Goal: Register for event/course

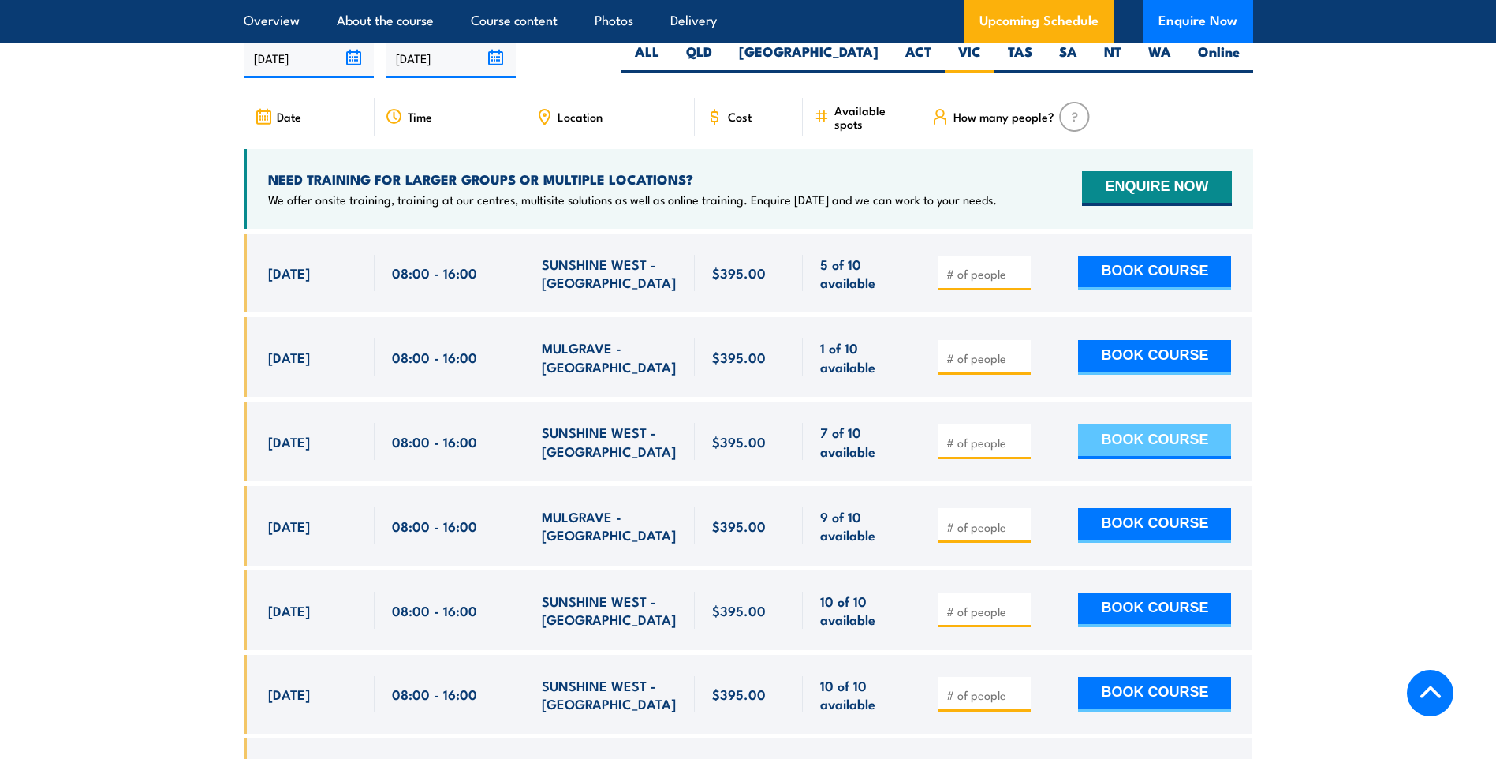
click at [1122, 459] on button "BOOK COURSE" at bounding box center [1154, 441] width 153 height 35
click at [962, 450] on span at bounding box center [984, 441] width 82 height 18
type input "1"
click at [1022, 450] on input "1" at bounding box center [986, 443] width 79 height 16
click at [1150, 459] on button "BOOK COURSE" at bounding box center [1154, 441] width 153 height 35
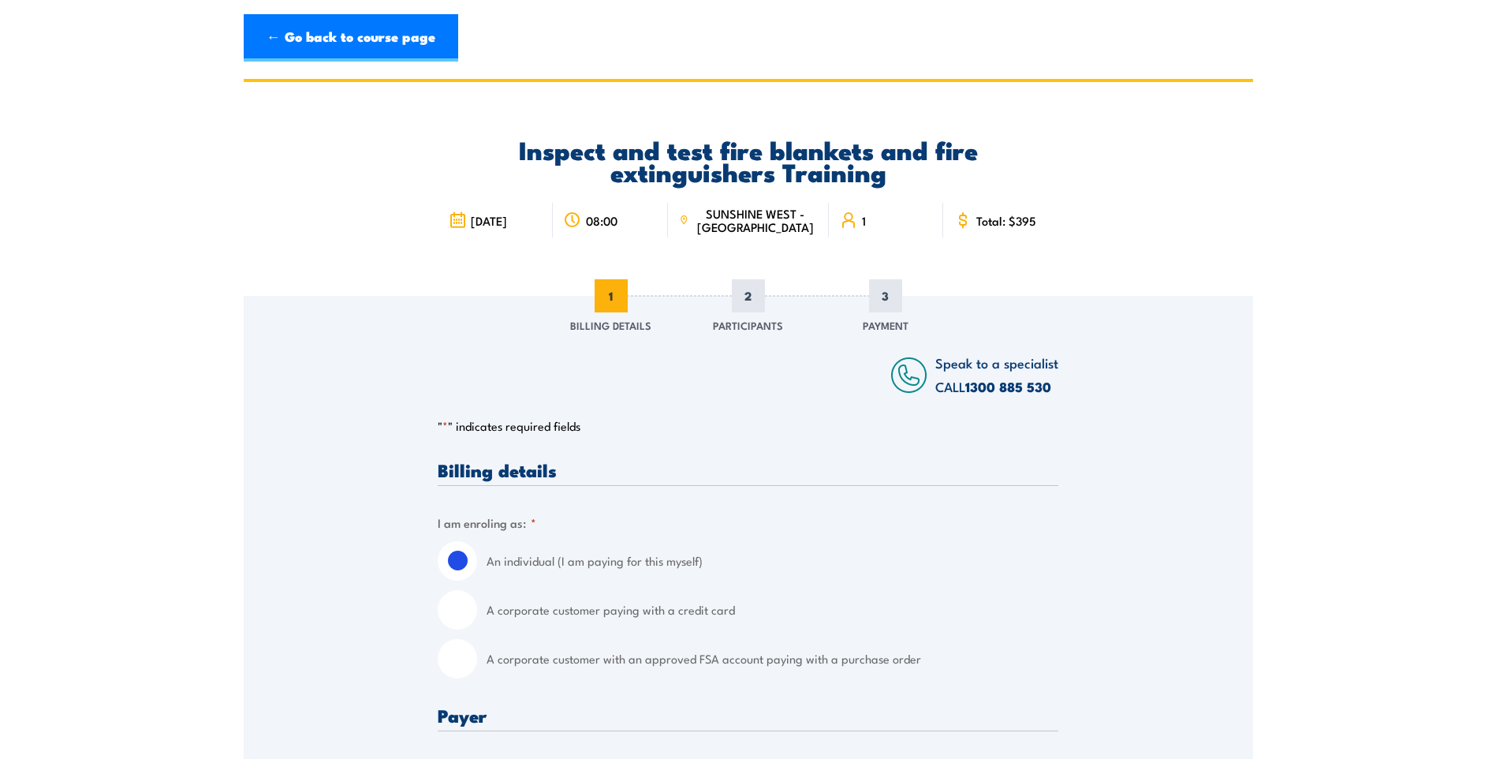
click at [449, 622] on input "A corporate customer paying with a credit card" at bounding box center [457, 609] width 39 height 39
radio input "true"
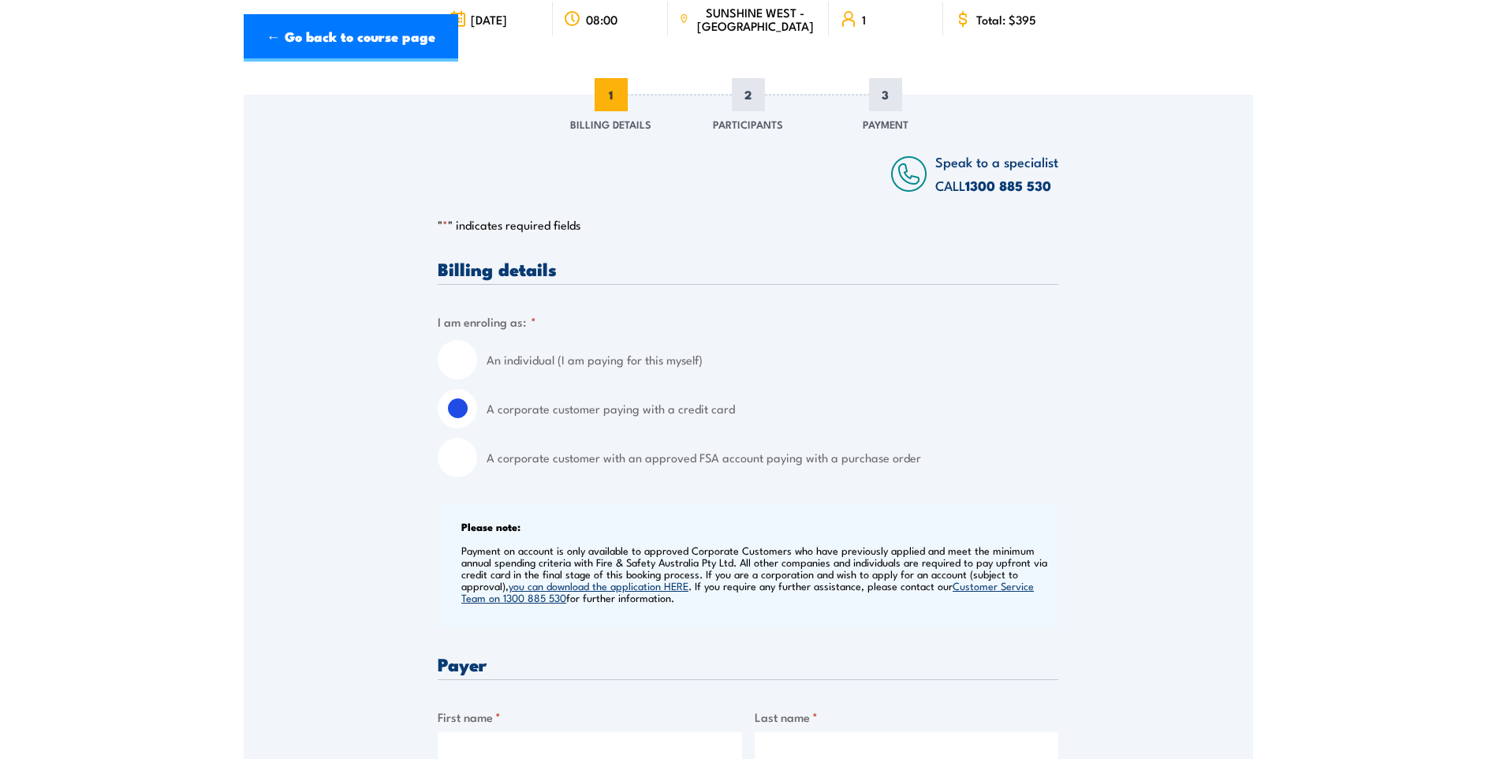
scroll to position [473, 0]
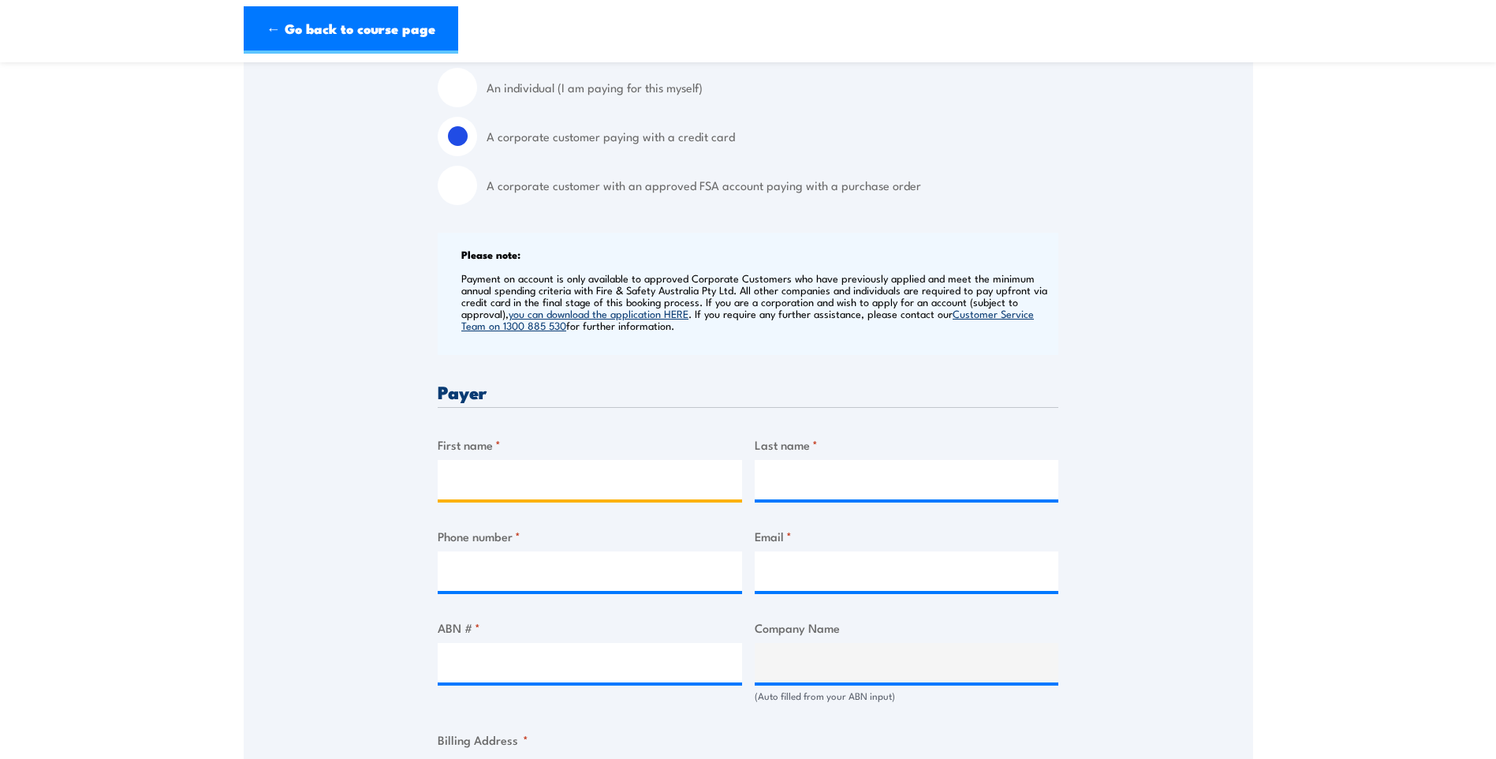
click at [550, 484] on input "First name *" at bounding box center [590, 479] width 304 height 39
type input "[PERSON_NAME]"
type input "Duynhoven"
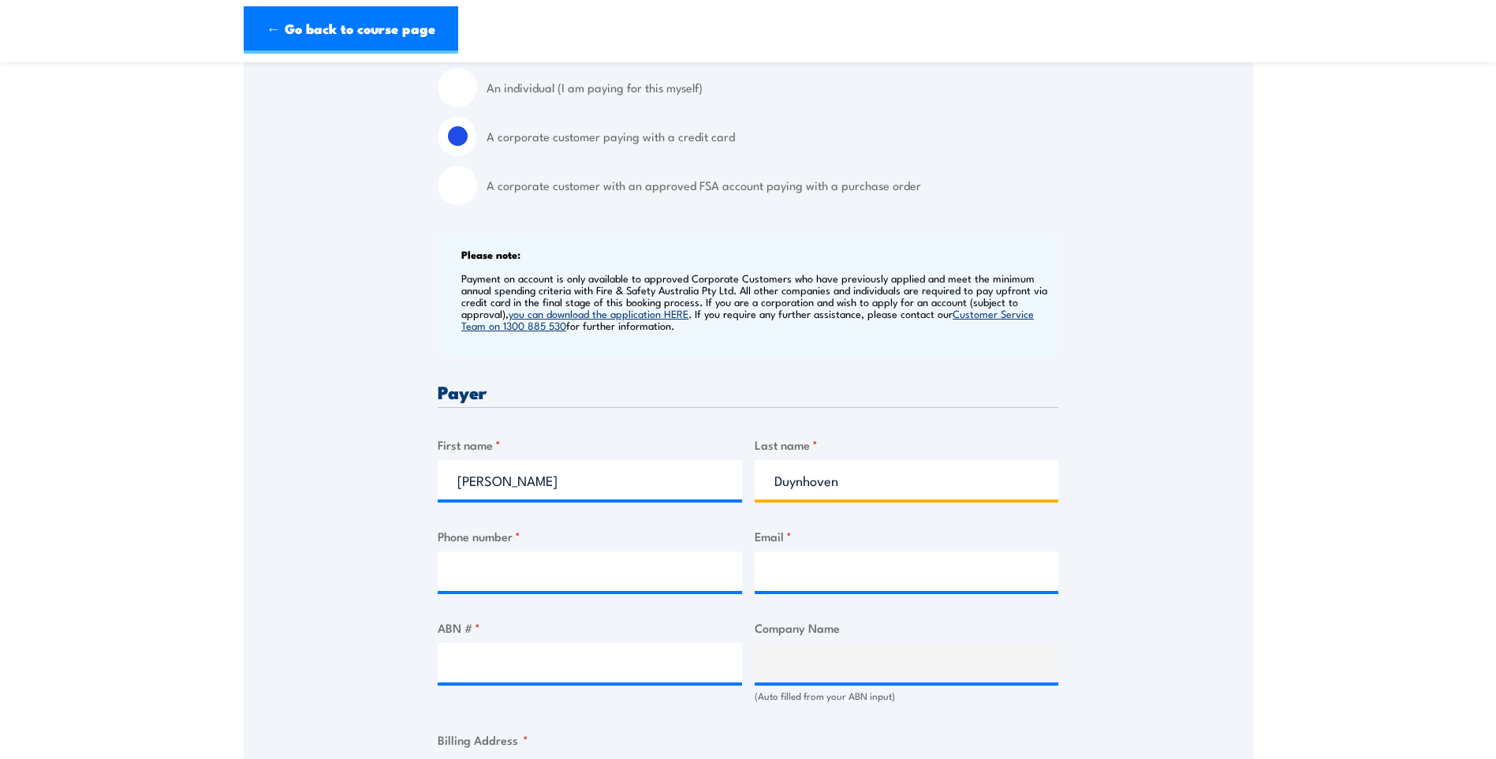
type input "0352315496"
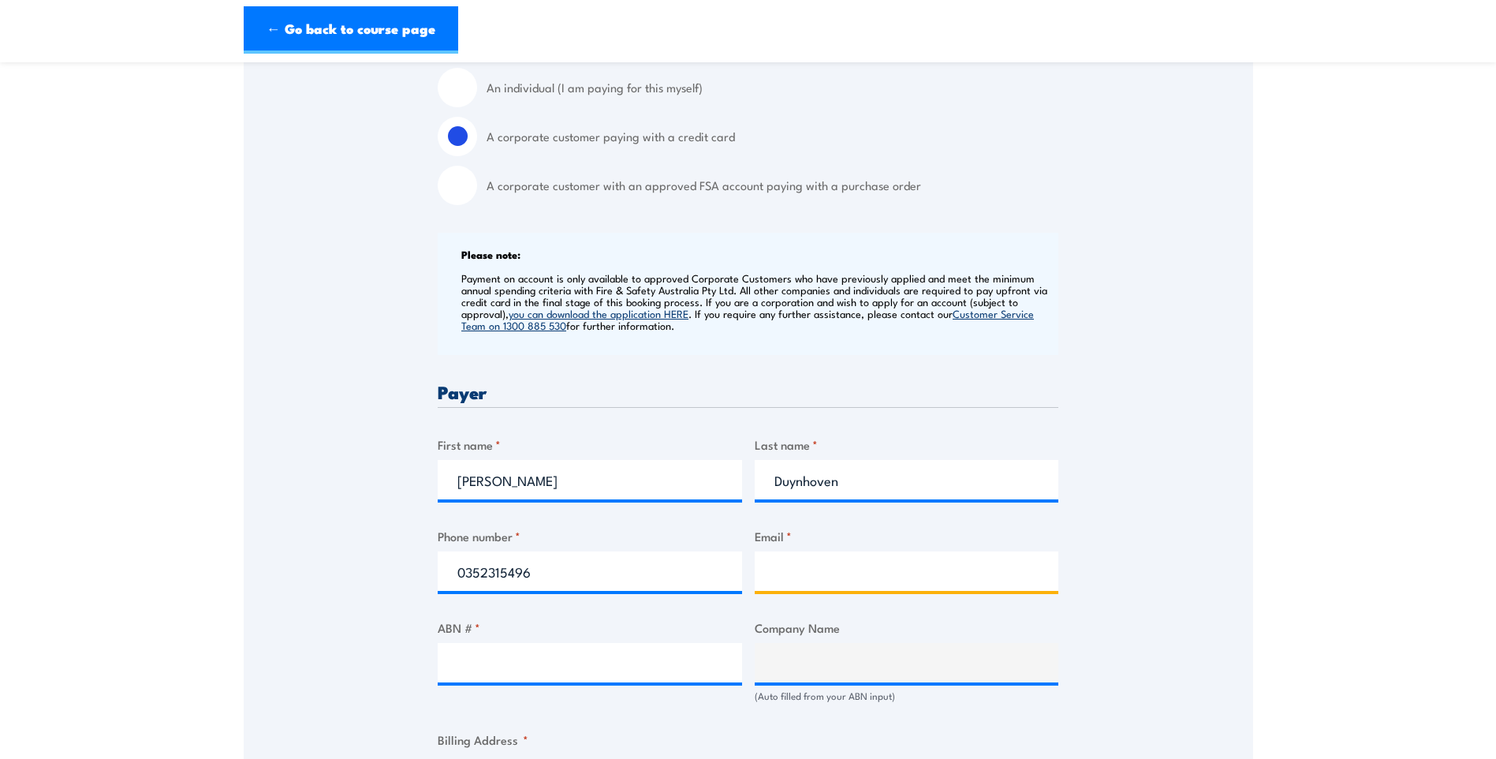
type input "[EMAIL_ADDRESS][DOMAIN_NAME]"
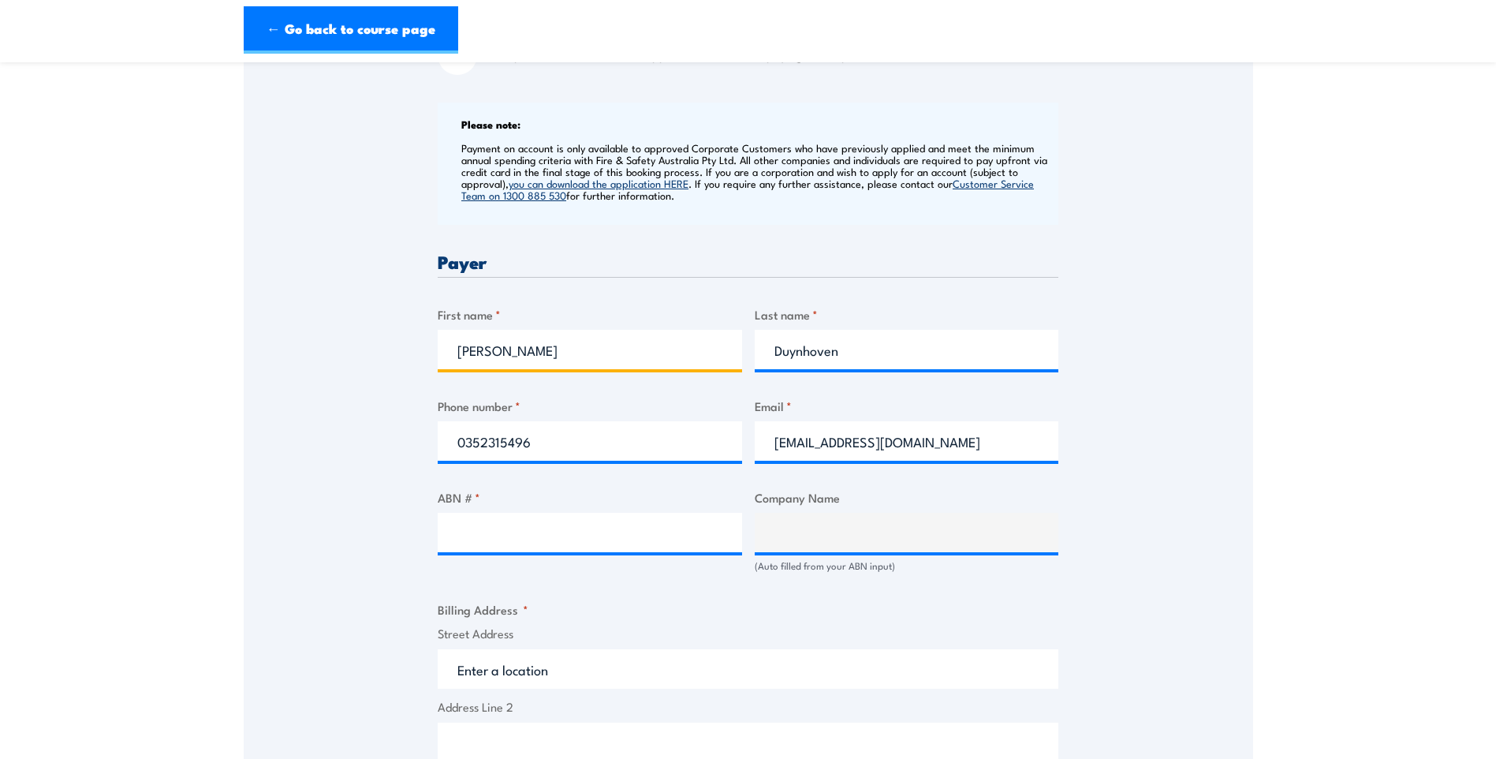
scroll to position [631, 0]
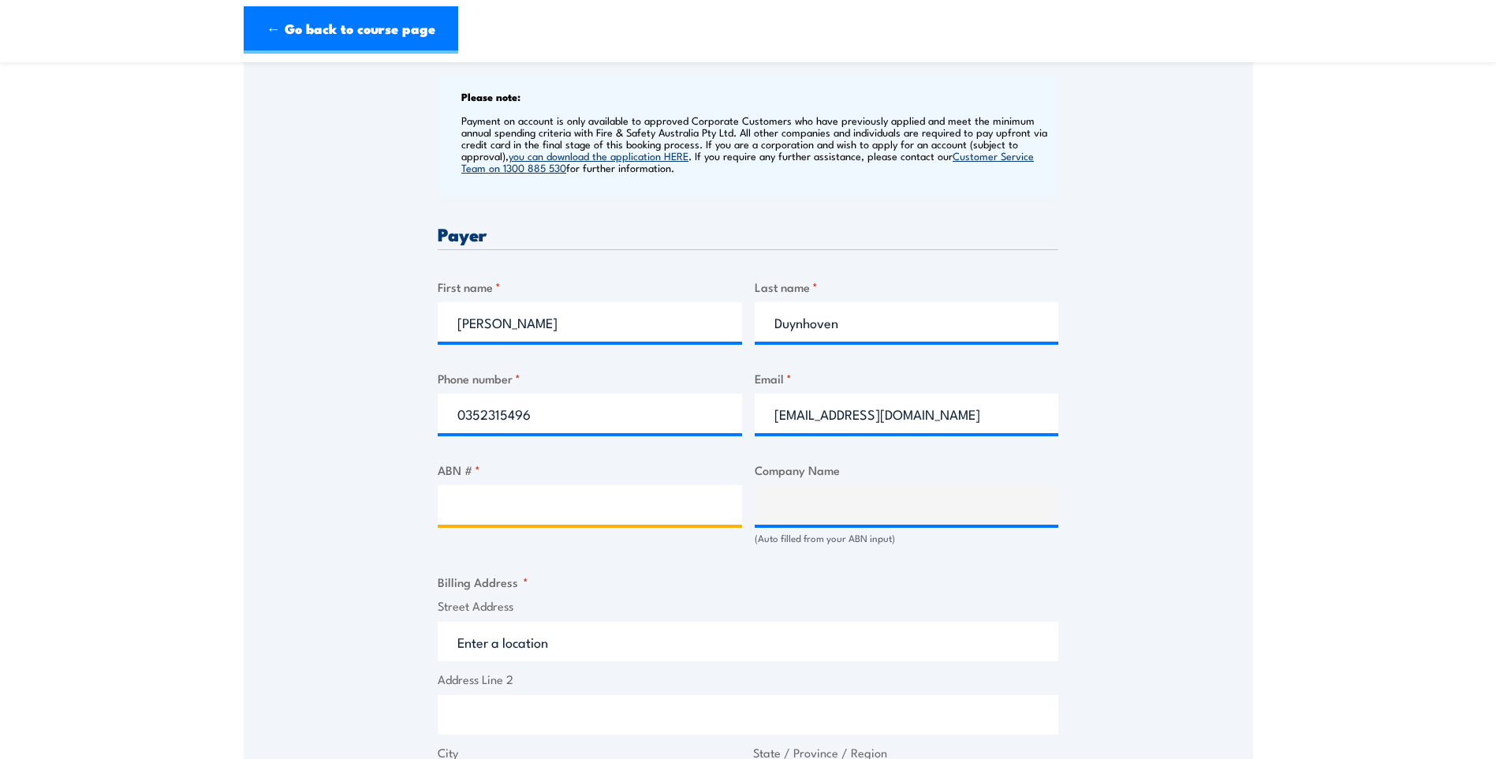
click at [593, 500] on input "ABN # *" at bounding box center [590, 504] width 304 height 39
type input "70 098 636 296"
type input "B.D.H. CONSTRUCTIONS PTY. LTD."
type input "70 098 636 296"
click at [584, 649] on input "Street Address" at bounding box center [748, 641] width 621 height 39
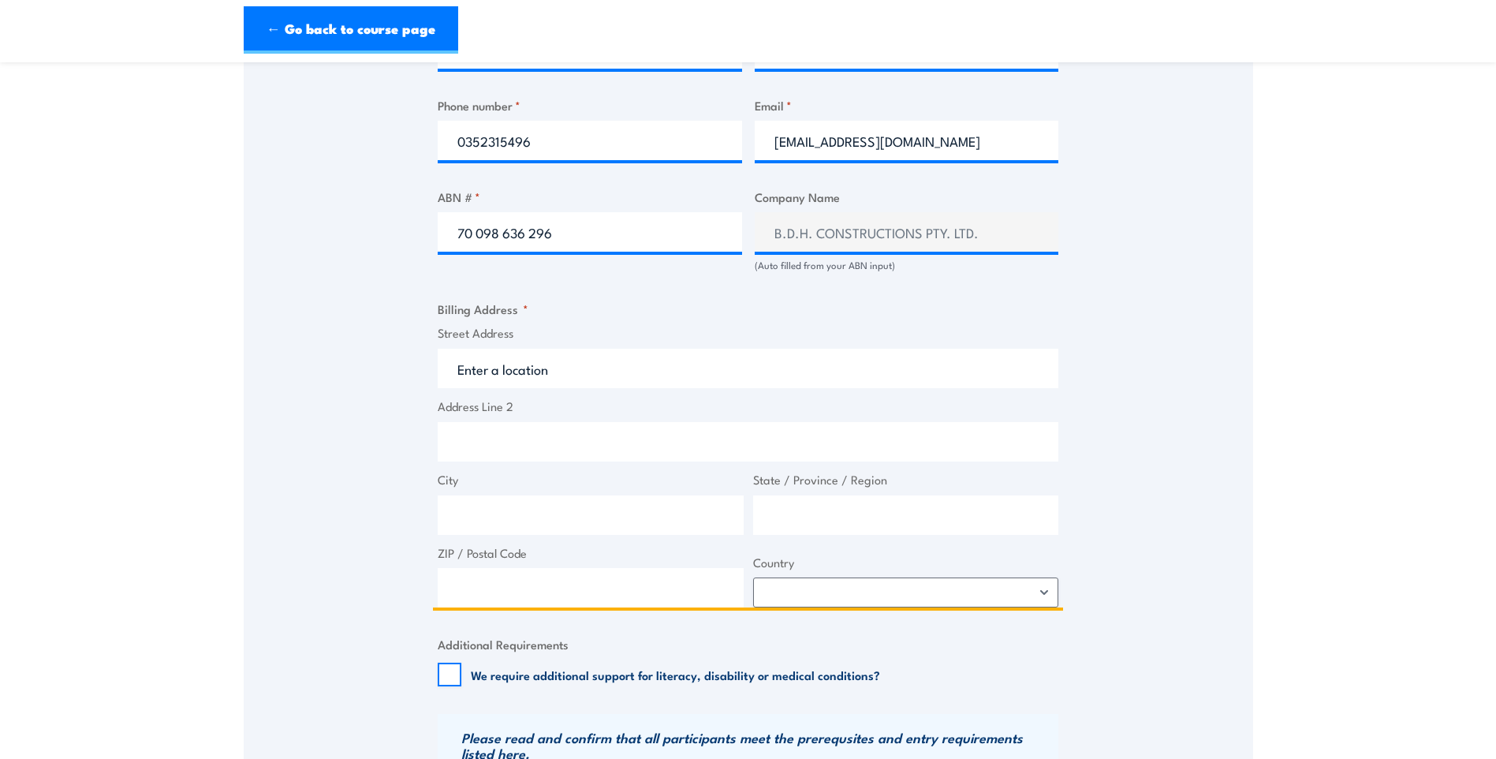
scroll to position [947, 0]
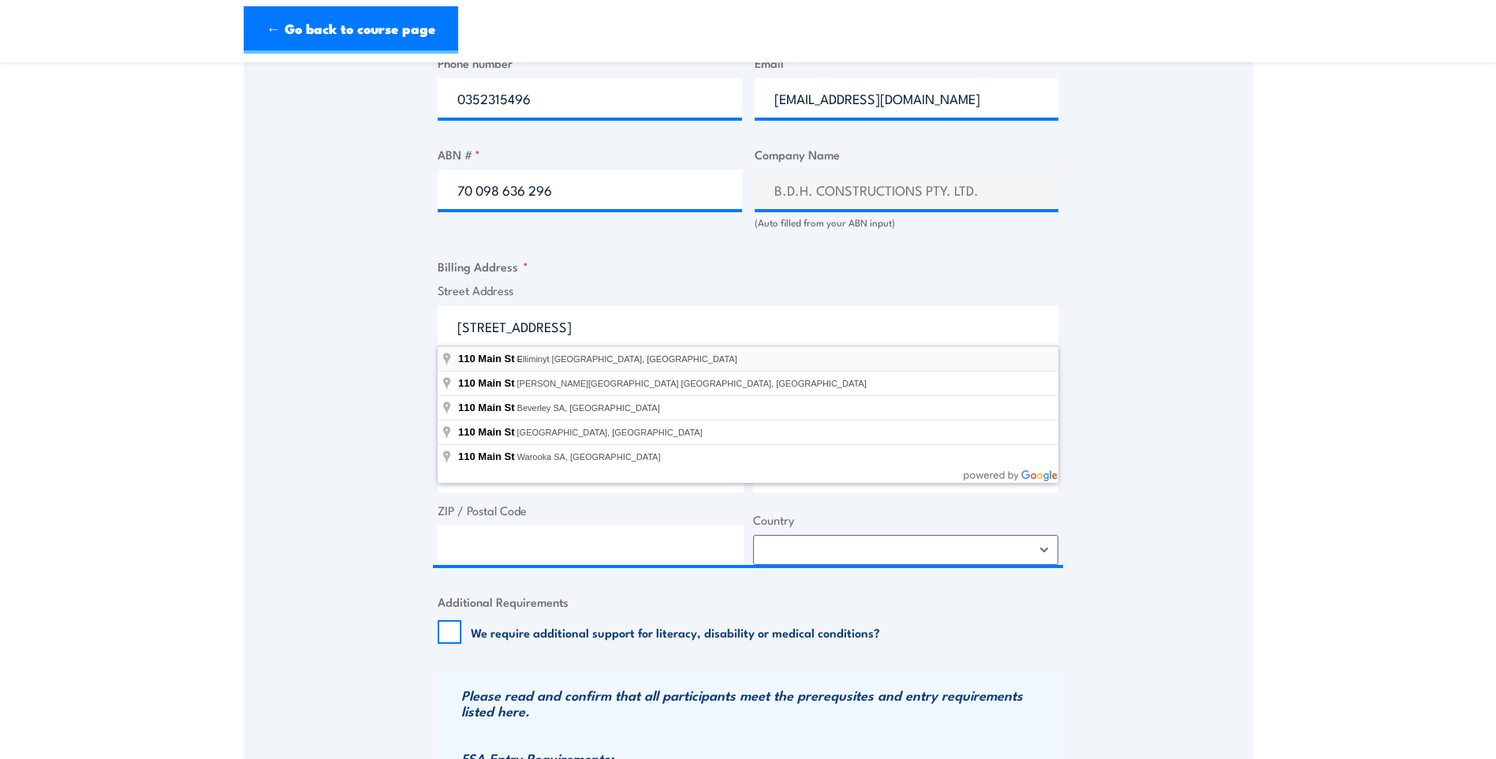
type input "[STREET_ADDRESS]"
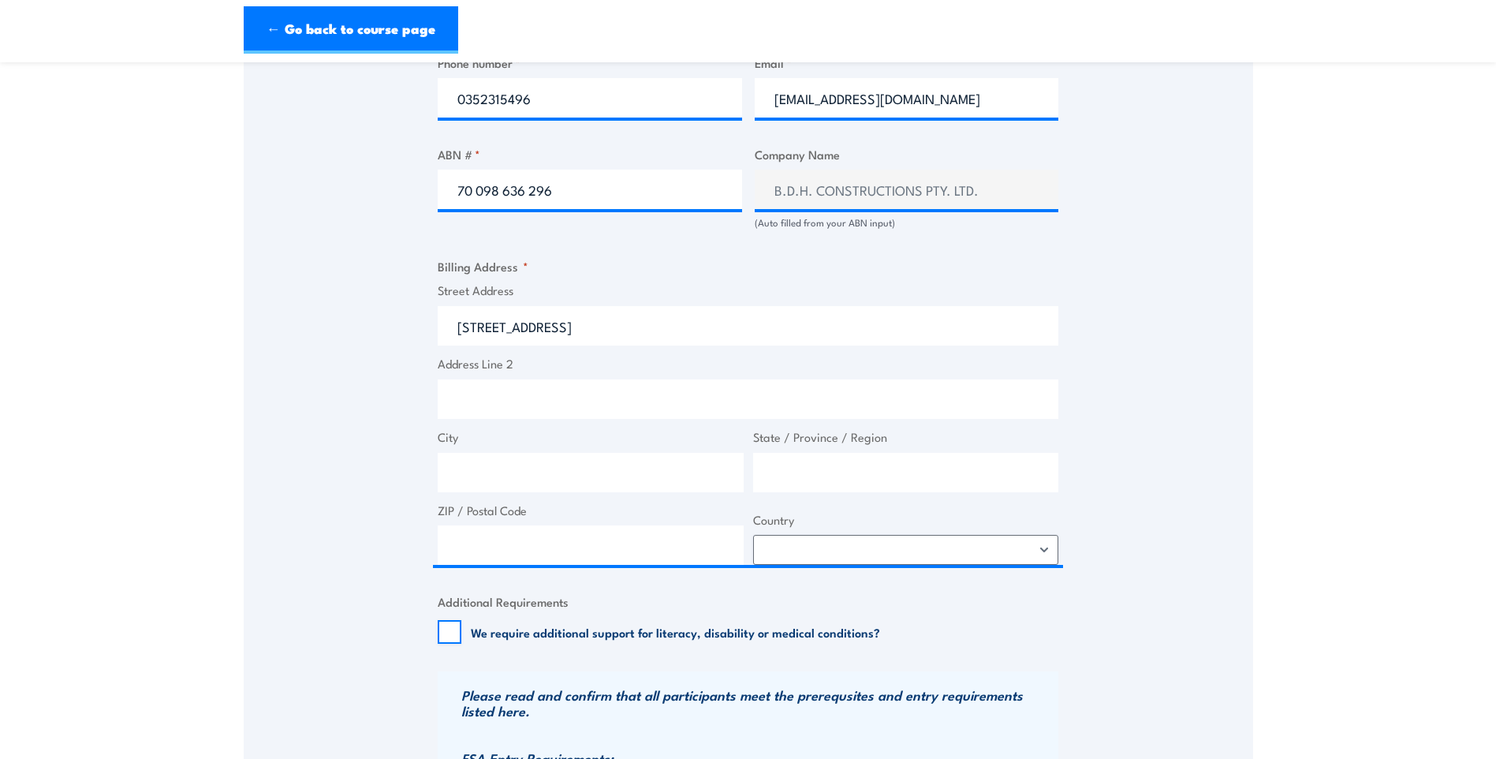
type input "[STREET_ADDRESS]"
type input "Elliminyt"
type input "Victoria"
type input "3149"
select select "[GEOGRAPHIC_DATA]"
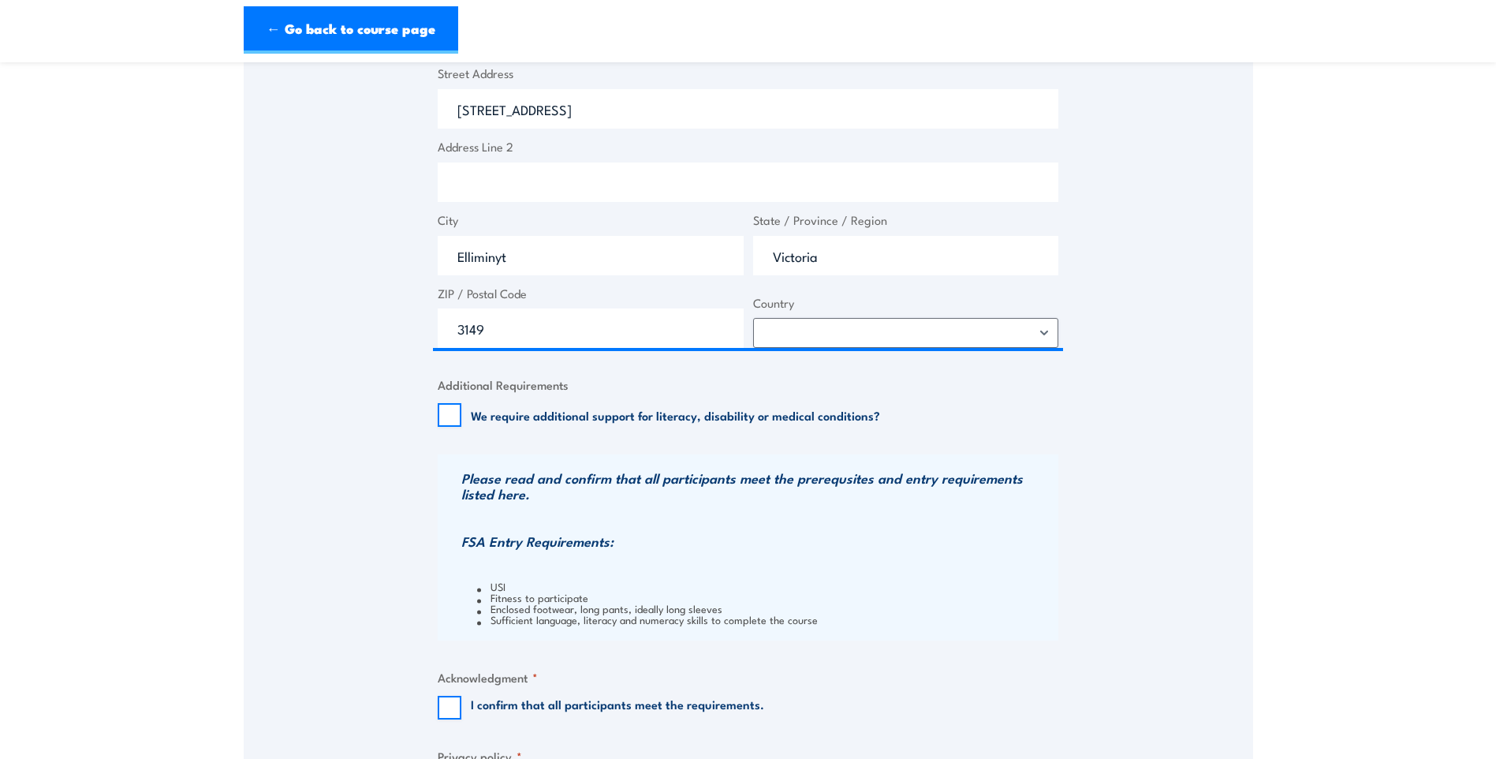
scroll to position [1183, 0]
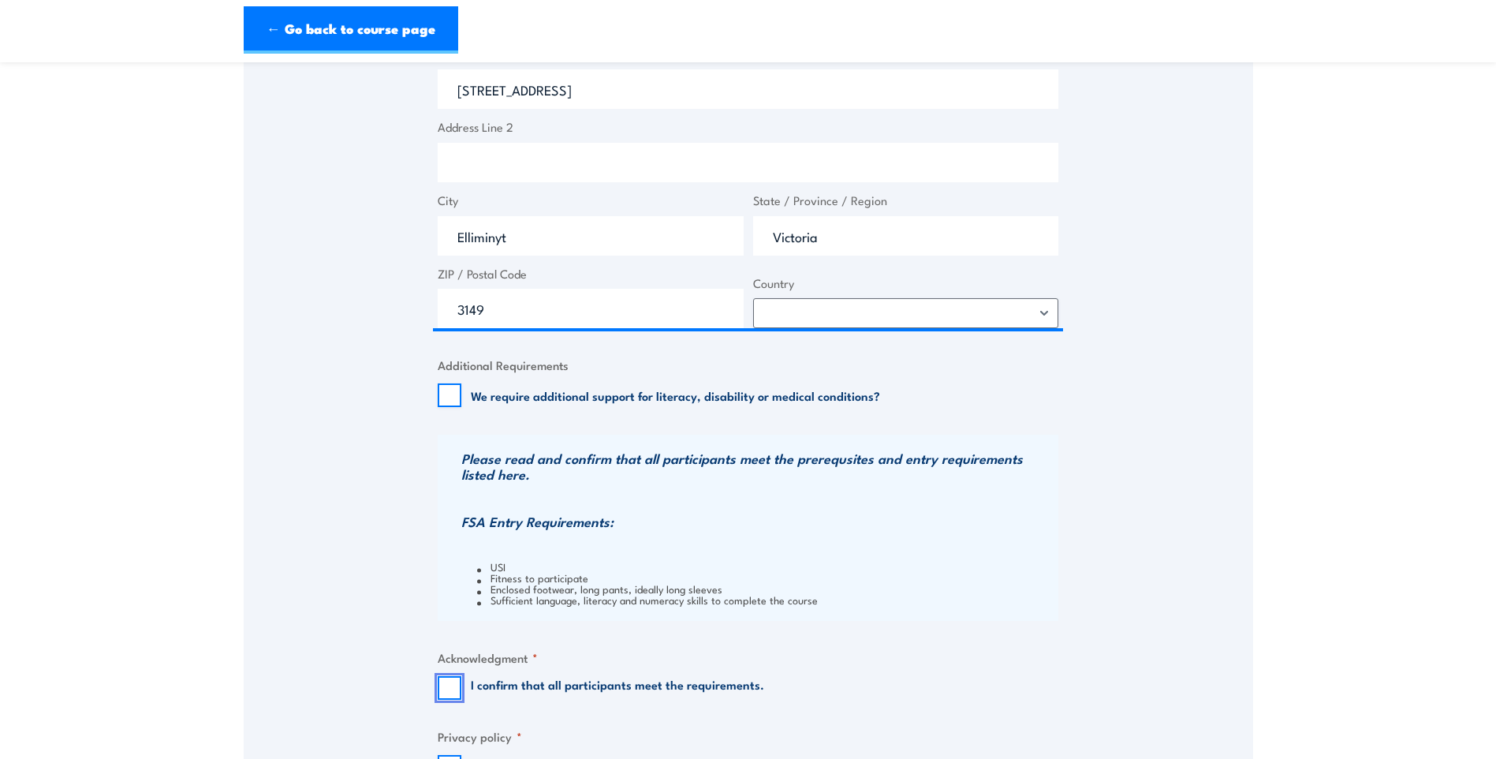
click at [455, 689] on input "I confirm that all participants meet the requirements." at bounding box center [450, 688] width 24 height 24
checkbox input "true"
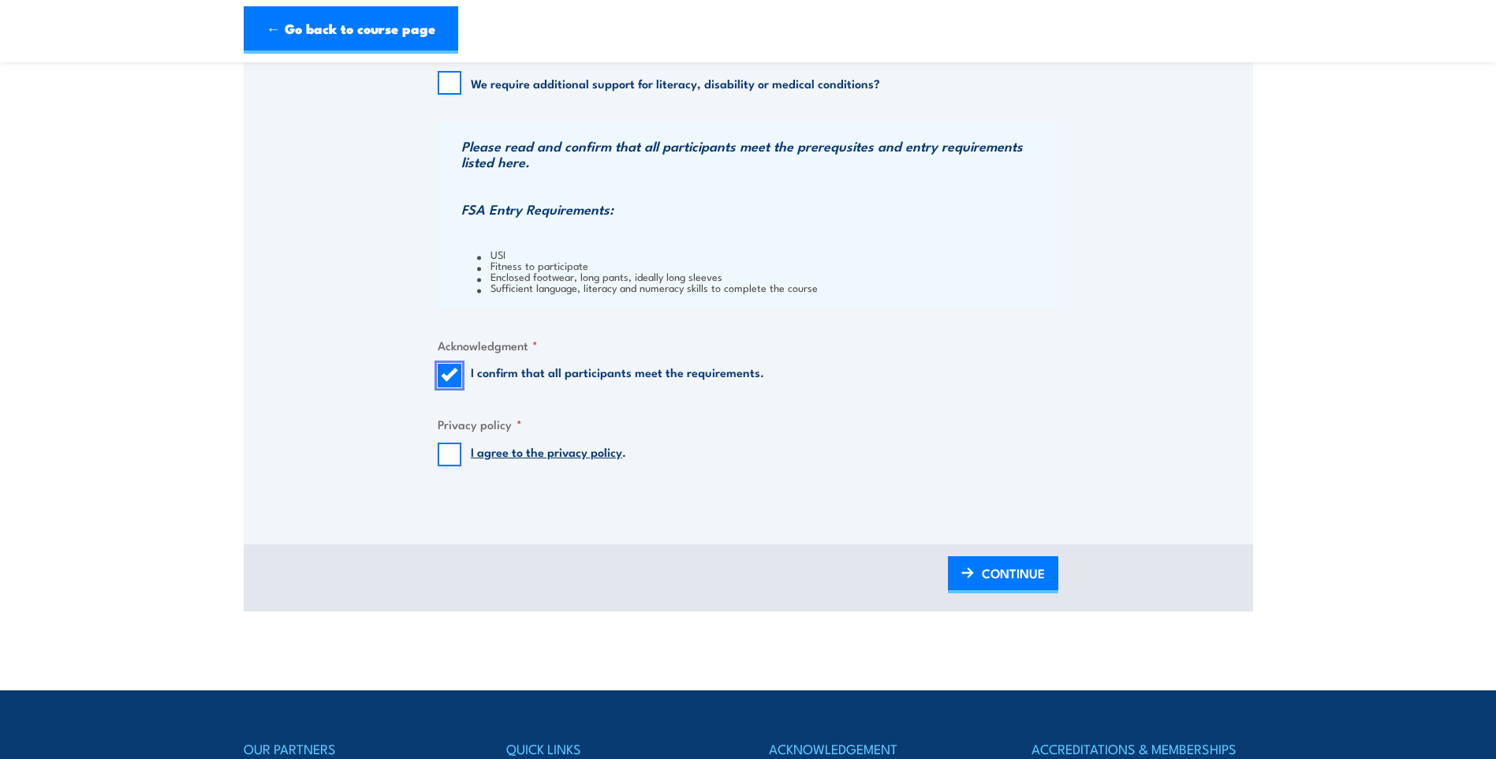
scroll to position [1499, 0]
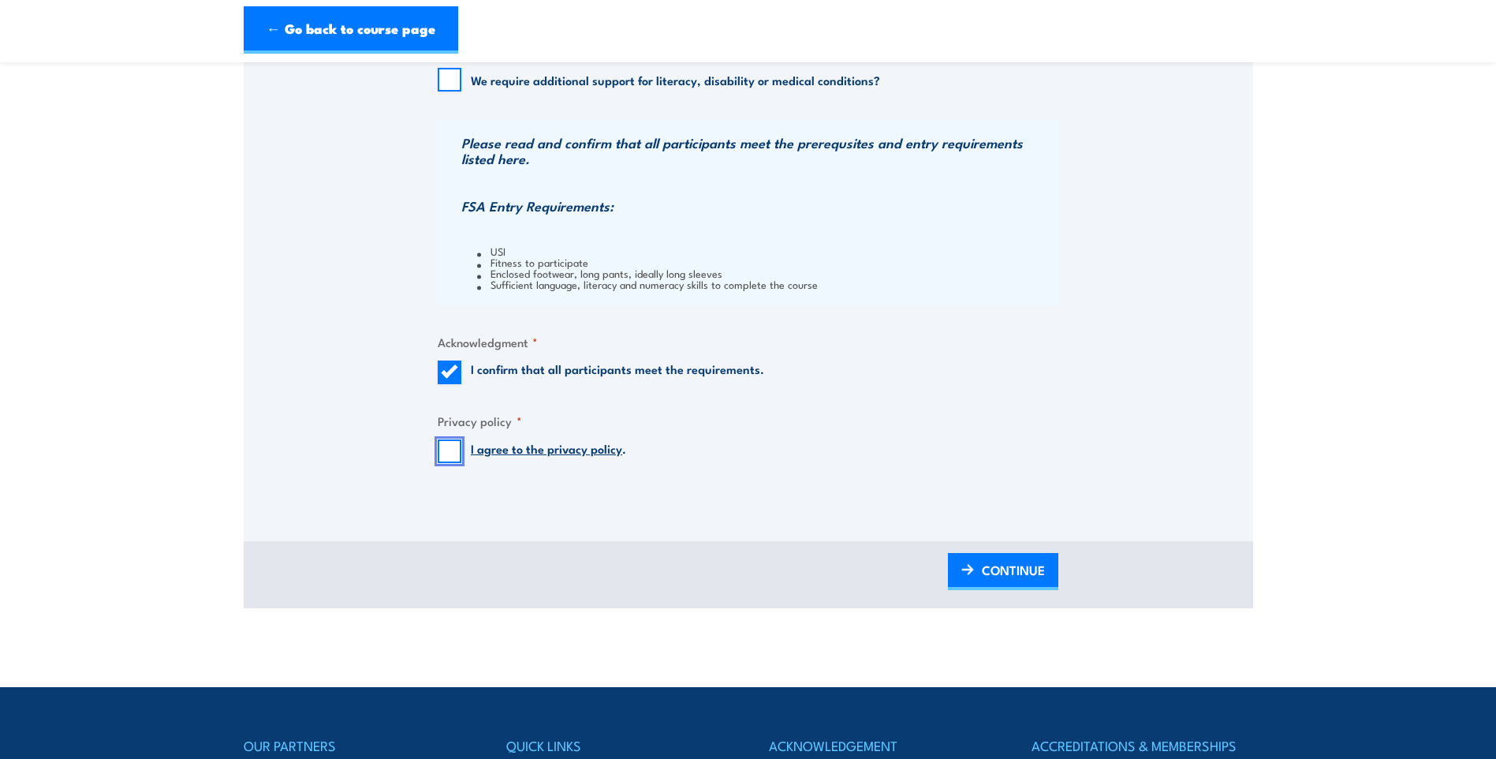
click at [456, 454] on input "I agree to the privacy policy ." at bounding box center [450, 451] width 24 height 24
checkbox input "true"
click at [999, 573] on span "CONTINUE" at bounding box center [1013, 570] width 63 height 42
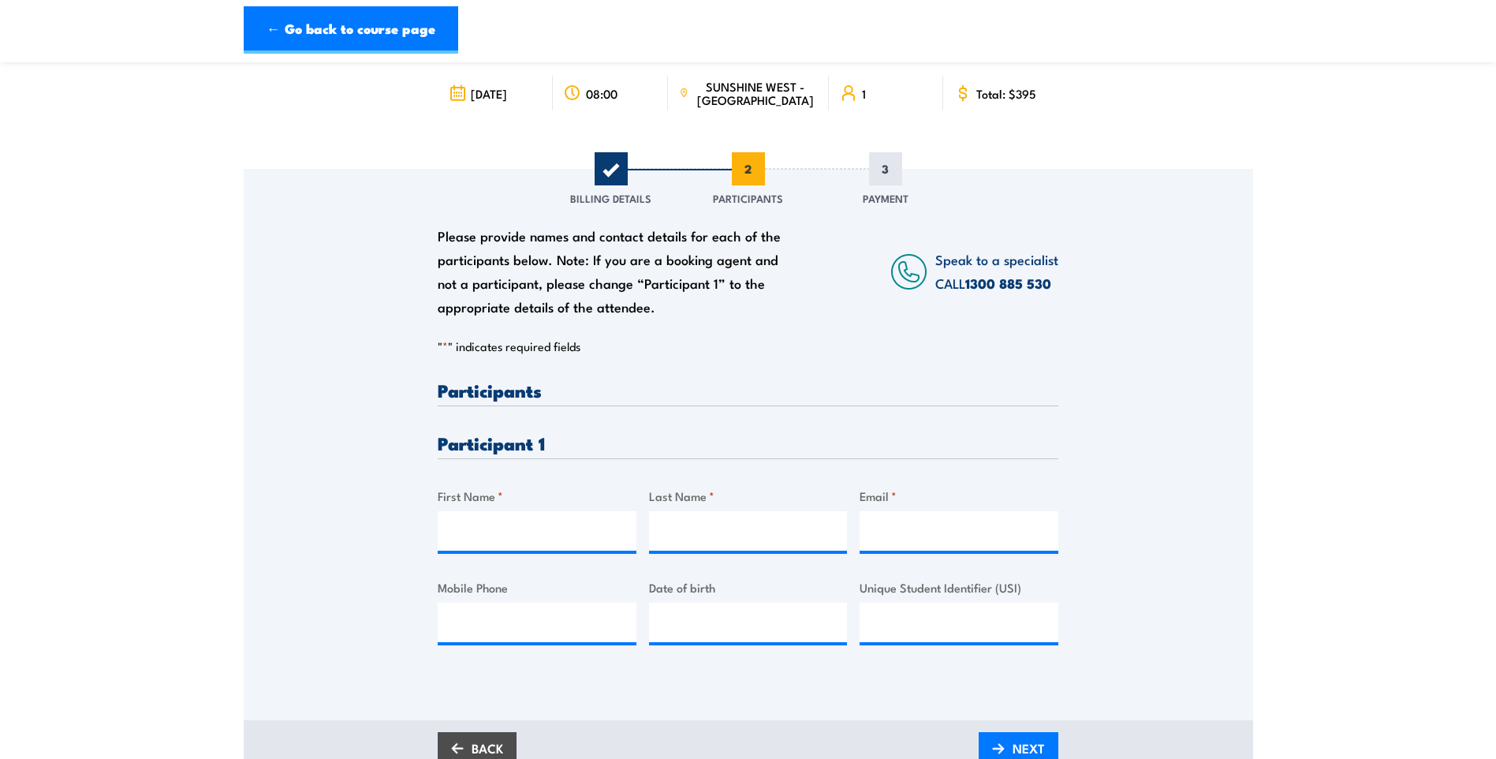
scroll to position [158, 0]
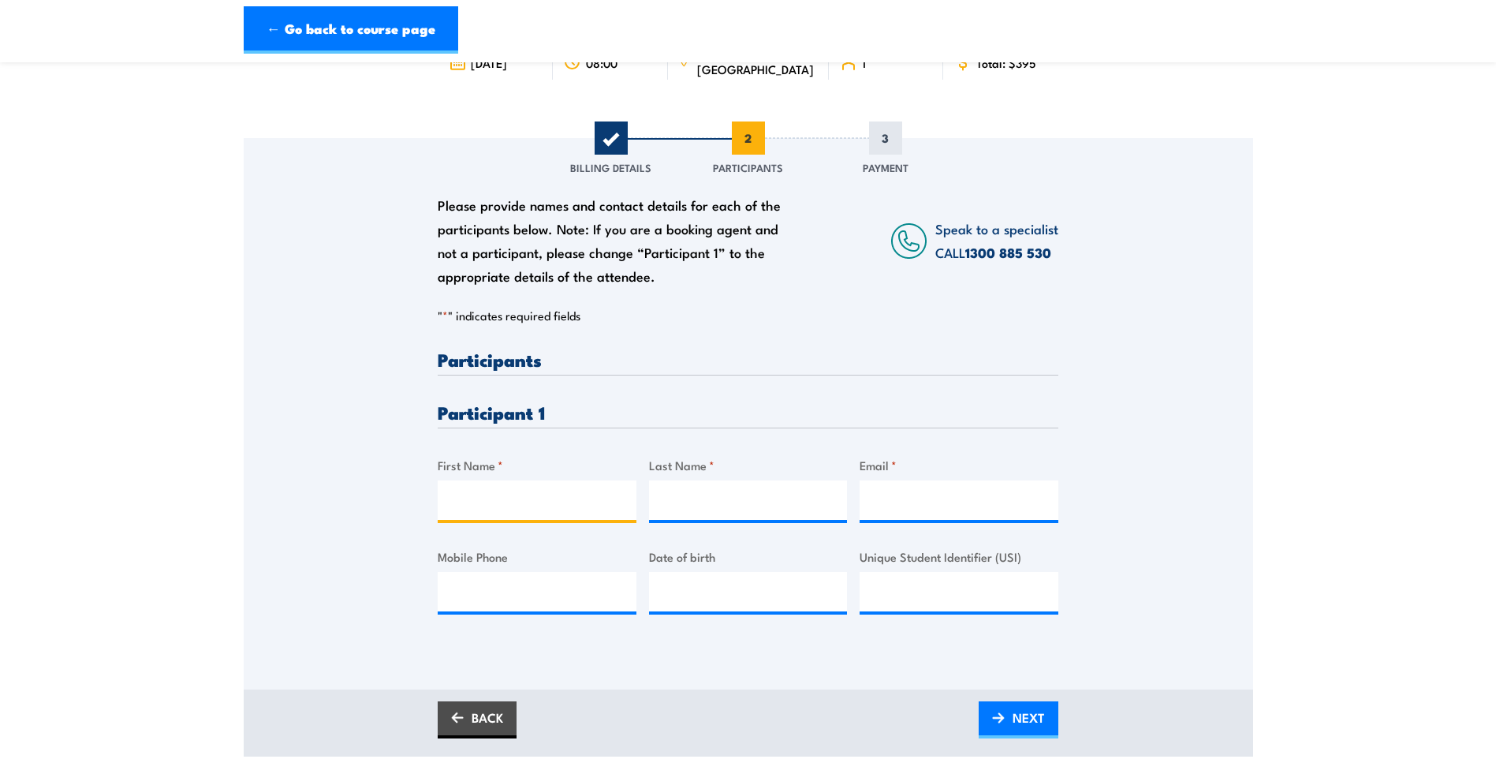
click at [545, 495] on input "First Name *" at bounding box center [537, 499] width 199 height 39
type input "[PERSON_NAME]"
click at [905, 506] on input "Email *" at bounding box center [959, 499] width 199 height 39
click at [888, 506] on input "Email *" at bounding box center [959, 499] width 199 height 39
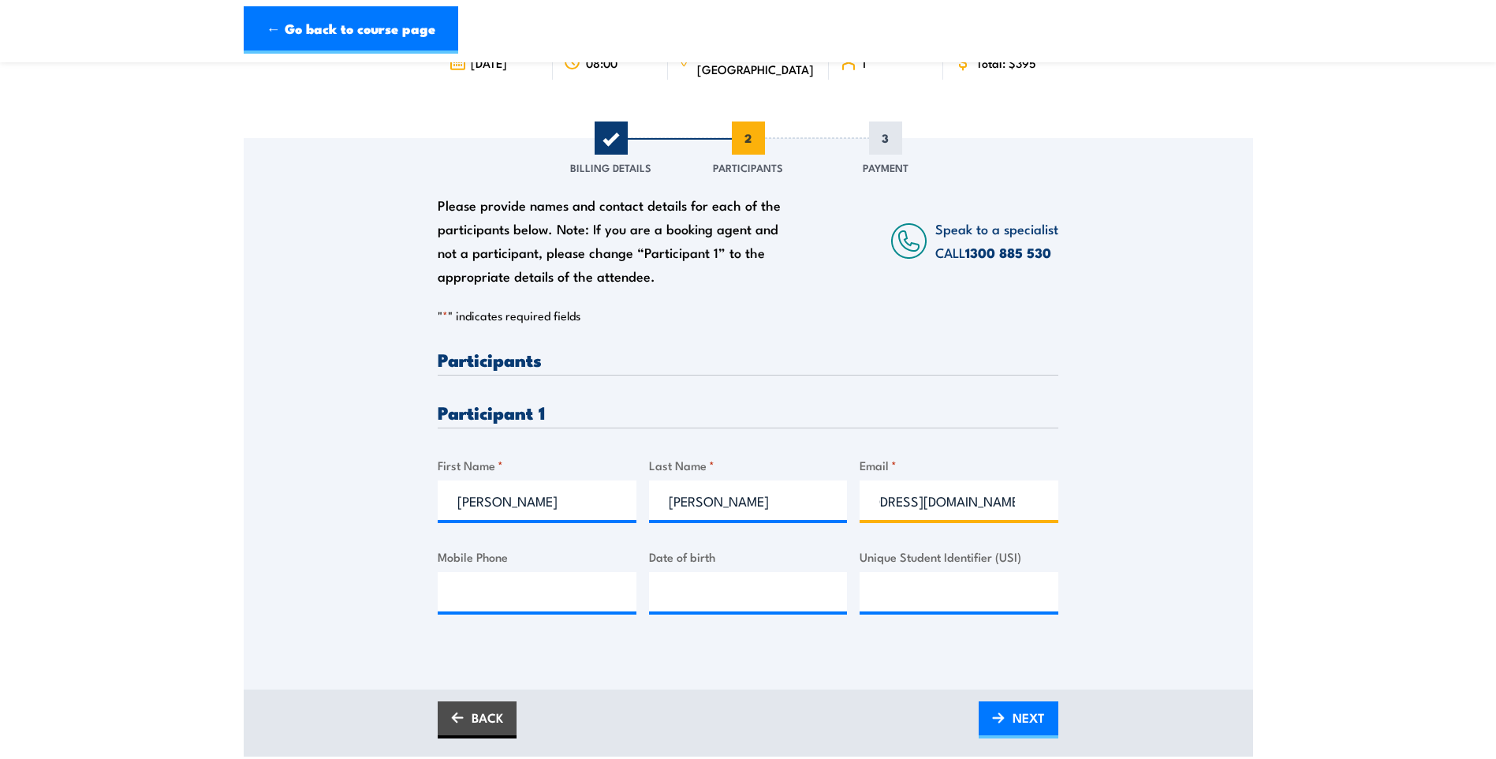
scroll to position [0, 69]
type input "[EMAIL_ADDRESS][DOMAIN_NAME]"
click at [568, 594] on input "Mobile Phone" at bounding box center [537, 591] width 199 height 39
type input "0408 728 635"
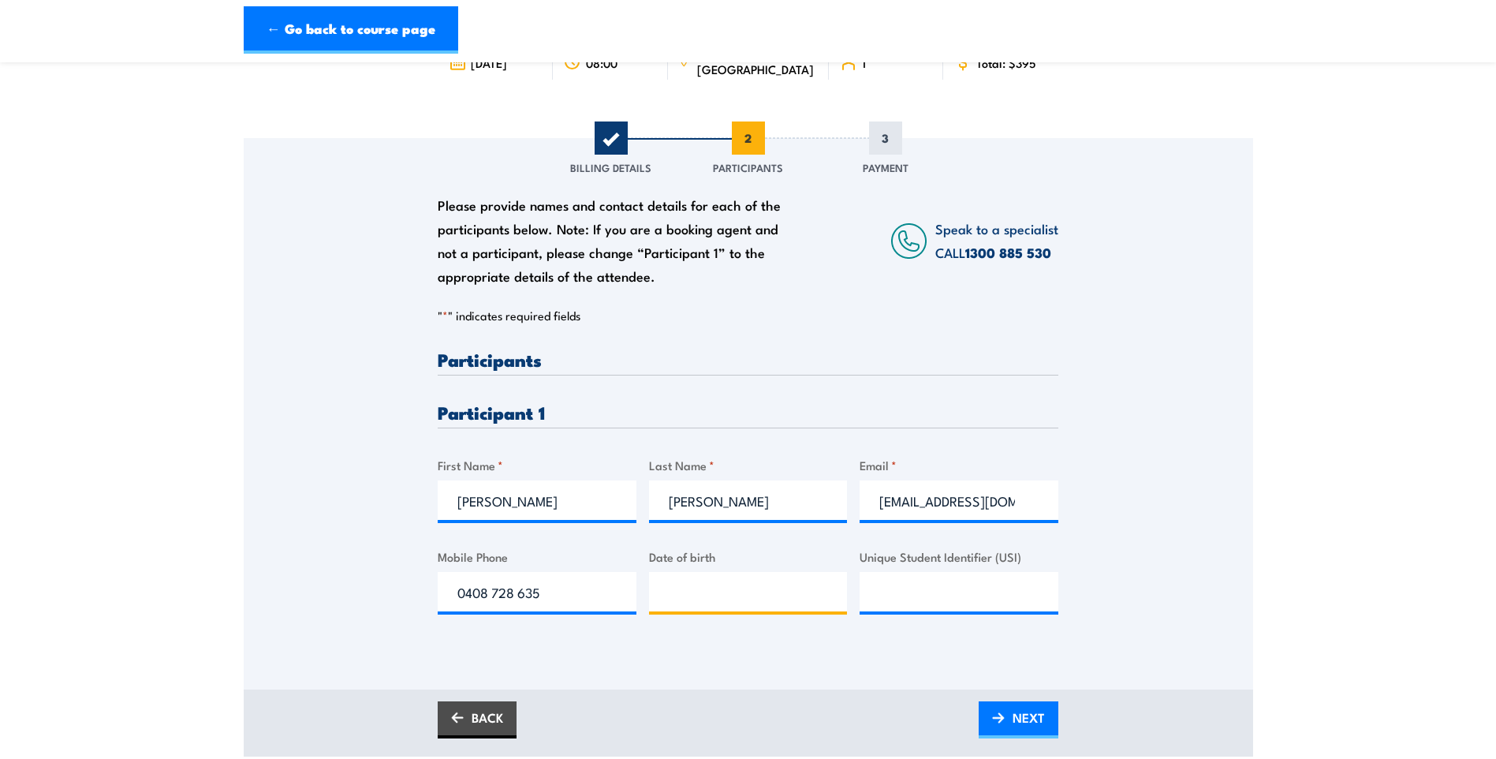
type input "__/__/____"
click at [697, 589] on input "__/__/____" at bounding box center [748, 591] width 199 height 39
click at [693, 595] on input "__/__/____" at bounding box center [748, 591] width 199 height 39
type input "[DATE]"
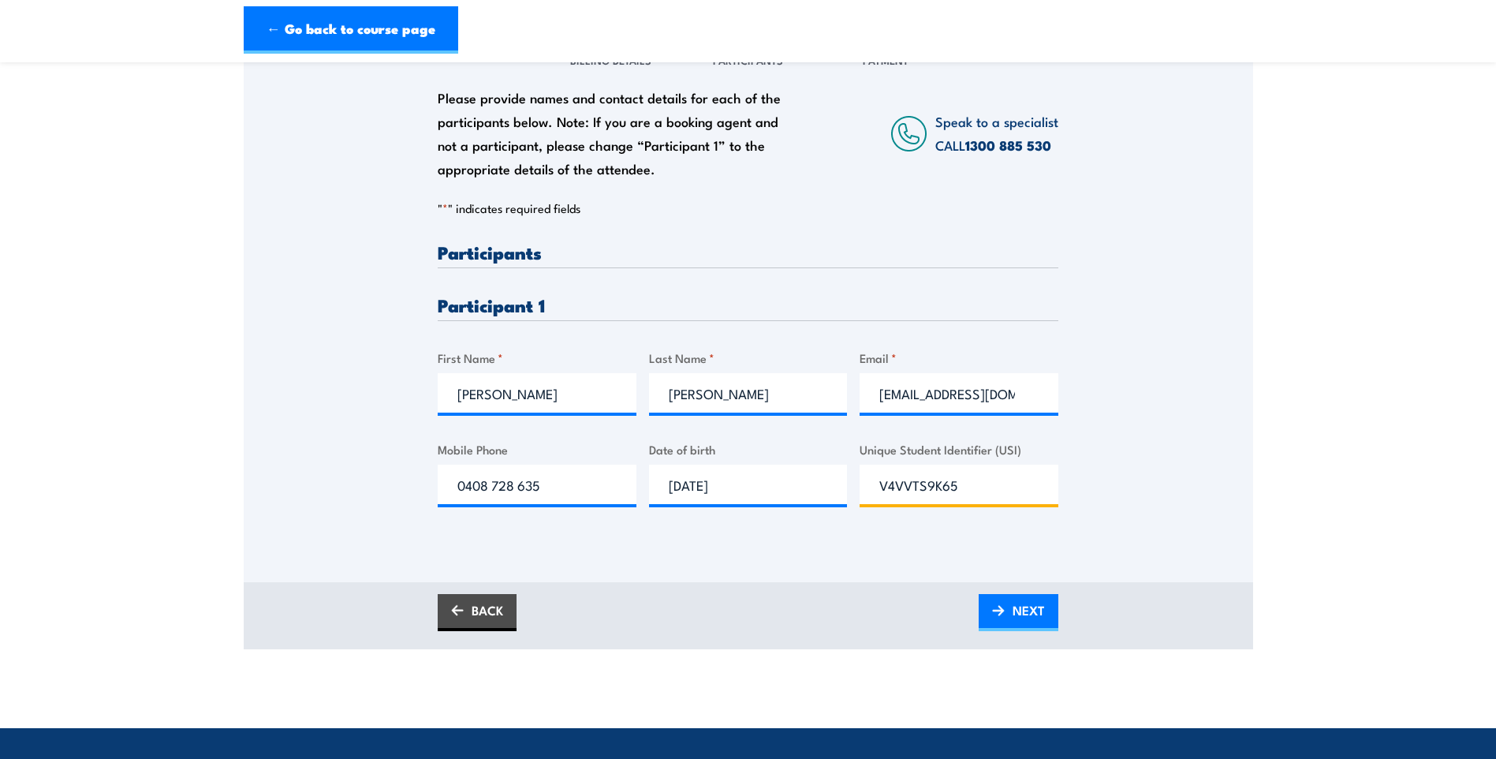
scroll to position [316, 0]
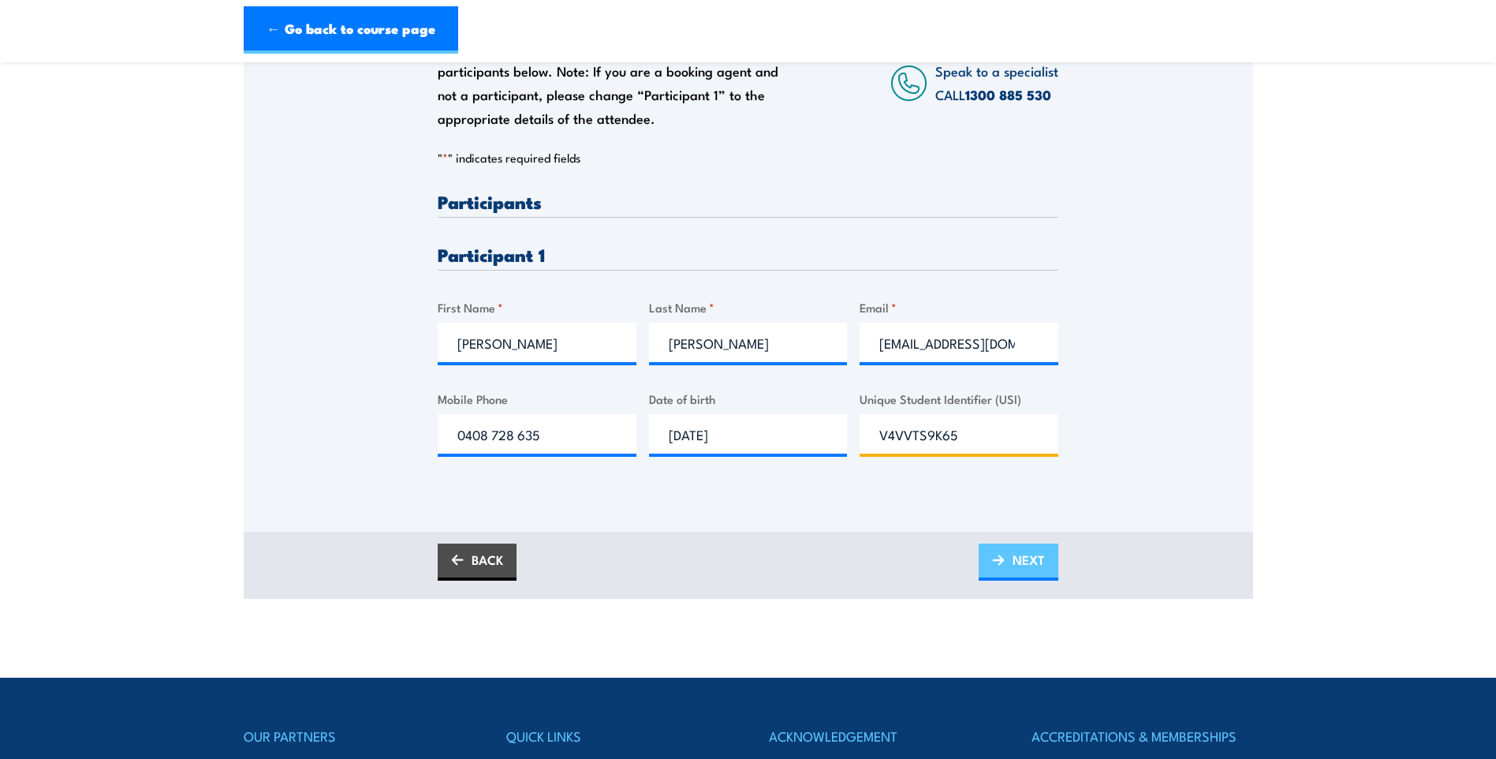
type input "V4VVTS9K65"
click at [1024, 568] on span "NEXT" at bounding box center [1029, 560] width 32 height 42
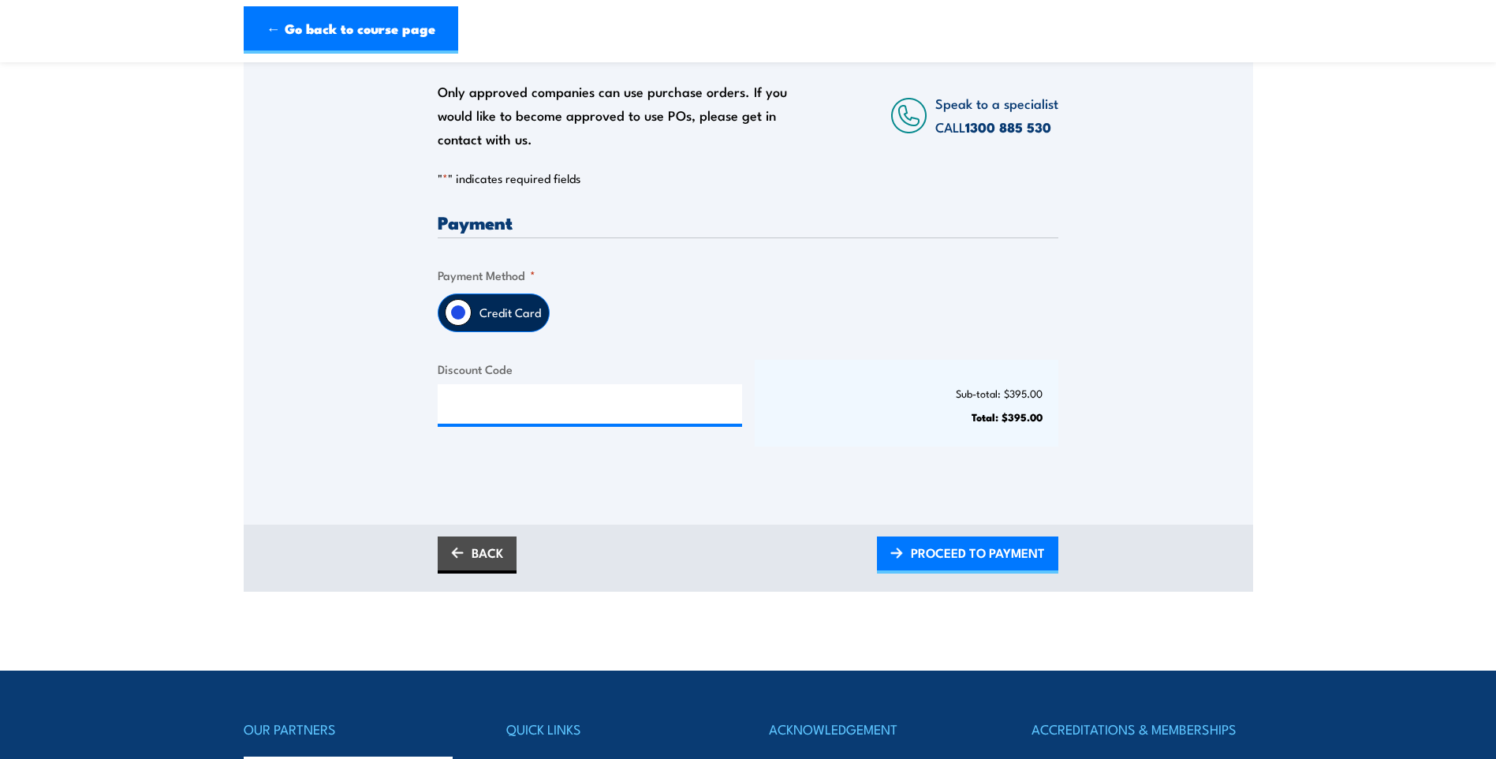
scroll to position [394, 0]
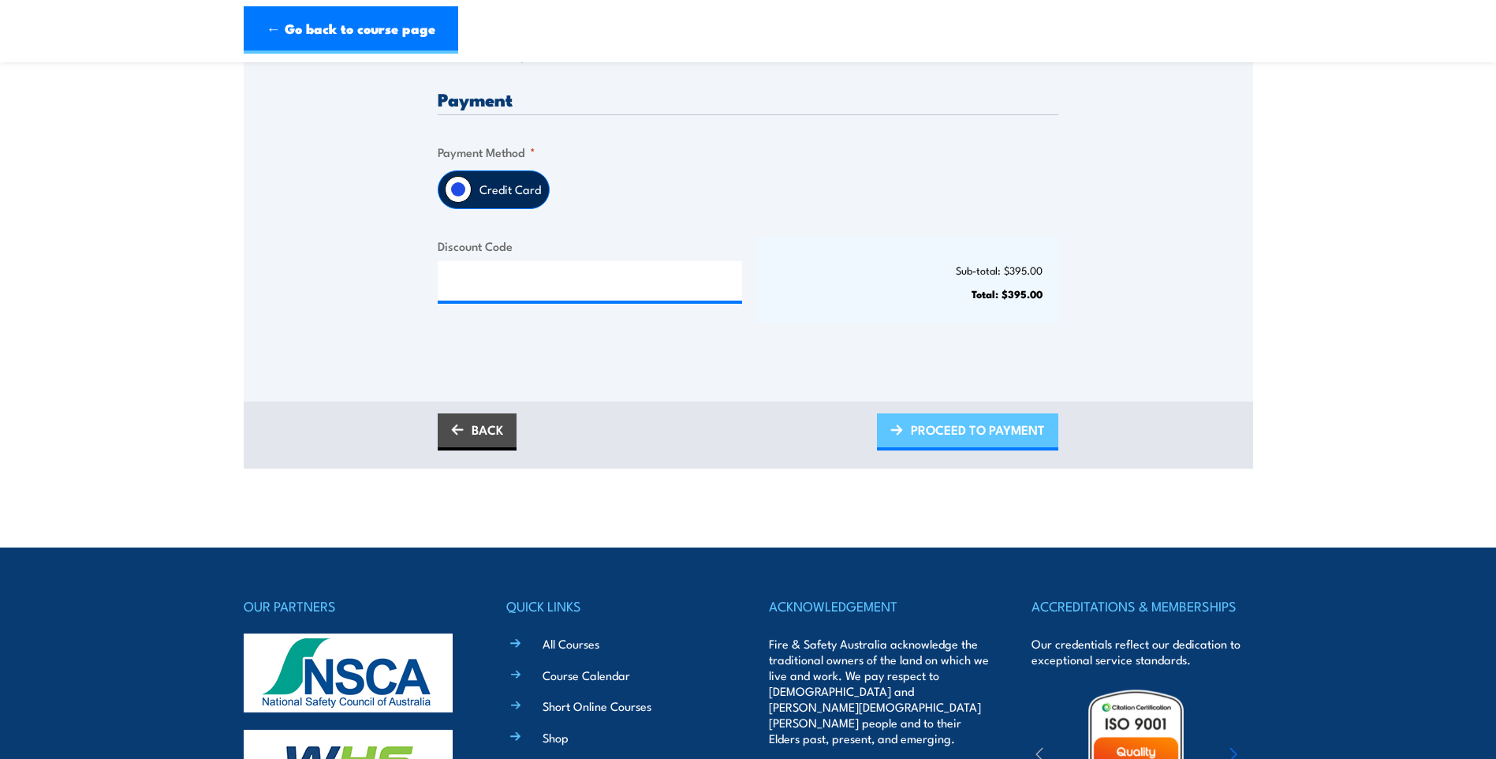
click at [958, 435] on span "PROCEED TO PAYMENT" at bounding box center [978, 430] width 134 height 42
